Goal: Information Seeking & Learning: Learn about a topic

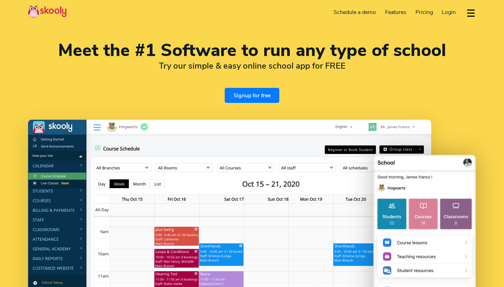
select select "en"
select select "1849"
select select "[GEOGRAPHIC_DATA]"
select select "America/Santo_Domingo"
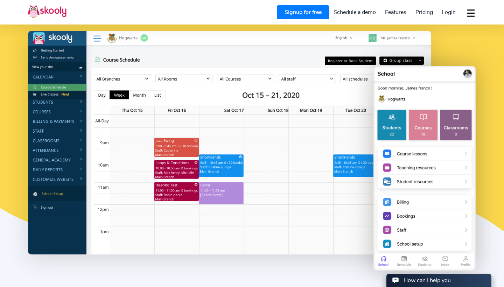
scroll to position [95, 0]
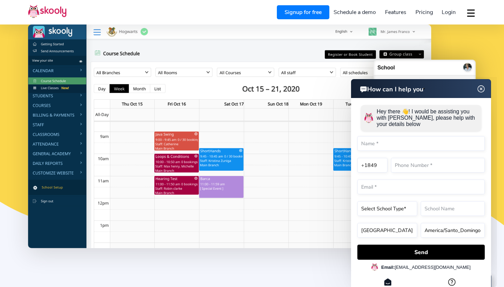
click at [480, 92] on img at bounding box center [481, 89] width 13 height 9
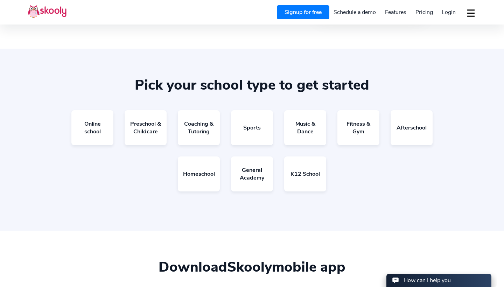
scroll to position [1174, 0]
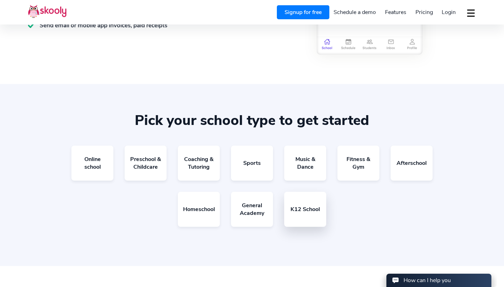
click at [300, 201] on link "K12 School" at bounding box center [305, 209] width 42 height 35
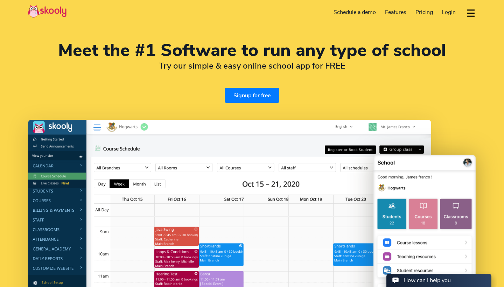
scroll to position [0, 0]
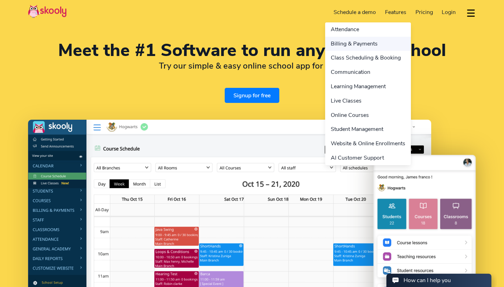
click at [381, 46] on link "Billing & Payments" at bounding box center [368, 44] width 86 height 14
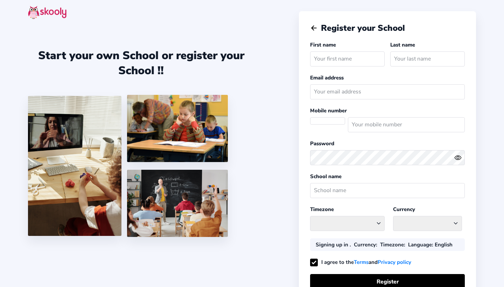
select select "DO"
select select "America/Santo_Domingo"
select select "DOP $"
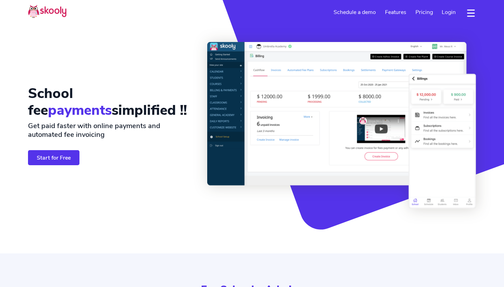
select select "en"
select select "1849"
select select "[GEOGRAPHIC_DATA]"
select select "America/Santo_Domingo"
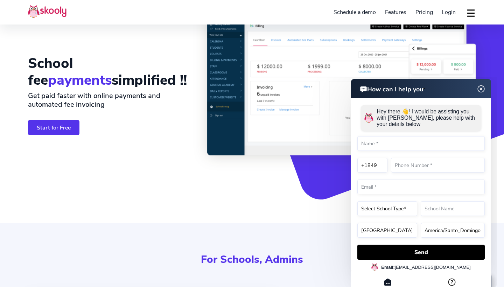
scroll to position [35, 0]
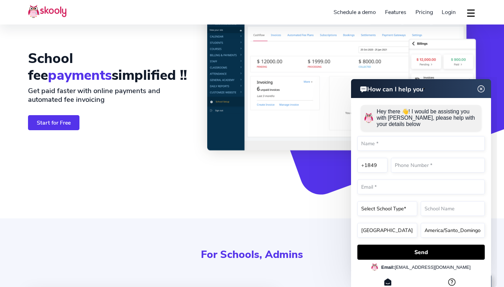
click at [482, 90] on img at bounding box center [481, 89] width 13 height 9
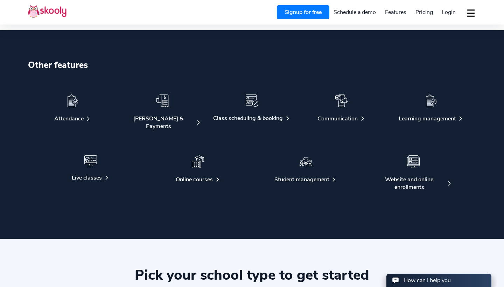
scroll to position [1138, 0]
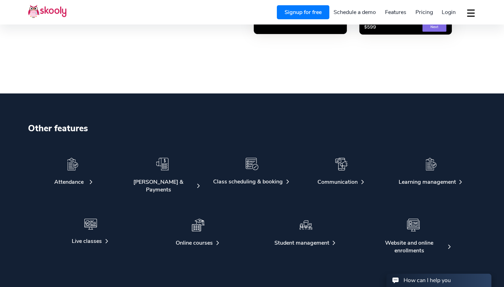
click at [96, 182] on div "Attendance" at bounding box center [73, 182] width 78 height 8
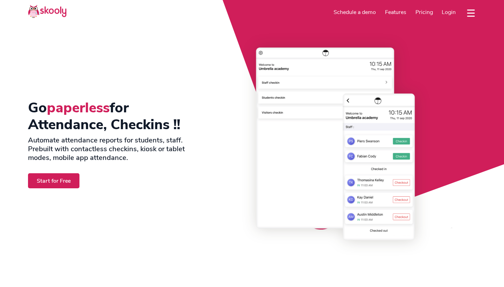
select select "en"
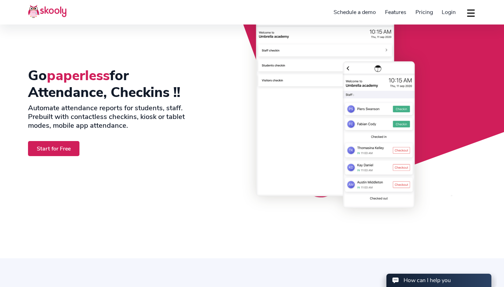
scroll to position [34, 0]
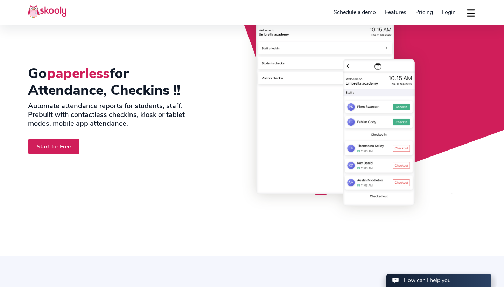
select select "1849"
select select "[GEOGRAPHIC_DATA]"
select select "America/Santo_Domingo"
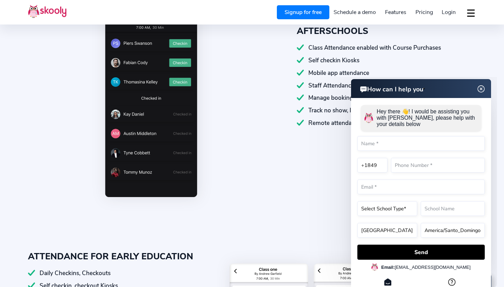
scroll to position [354, 0]
click at [480, 88] on img at bounding box center [481, 89] width 13 height 9
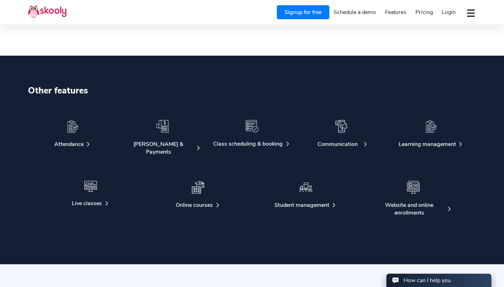
scroll to position [1298, 0]
click at [316, 181] on div at bounding box center [306, 191] width 78 height 20
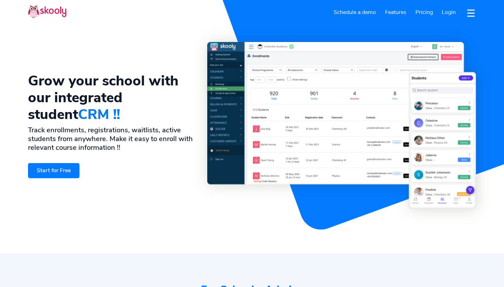
select select "en"
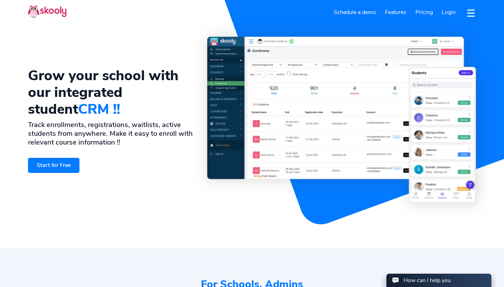
scroll to position [9, 0]
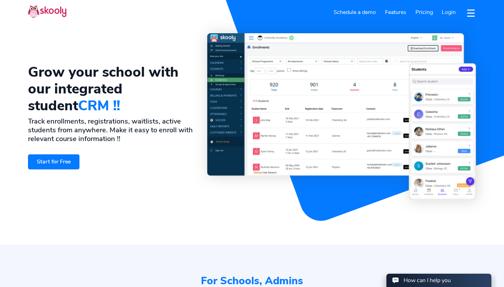
select select "1849"
select select "[GEOGRAPHIC_DATA]"
select select "America/Santo_Domingo"
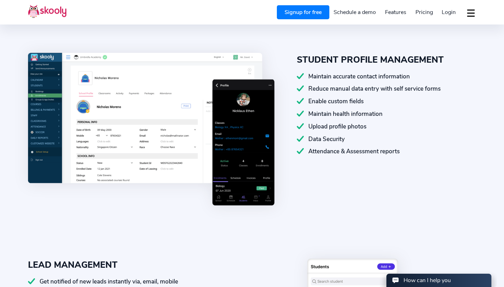
scroll to position [274, 0]
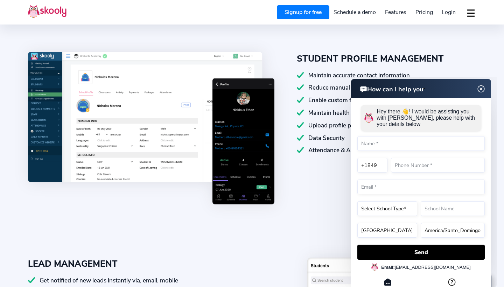
click at [484, 90] on img at bounding box center [481, 89] width 13 height 9
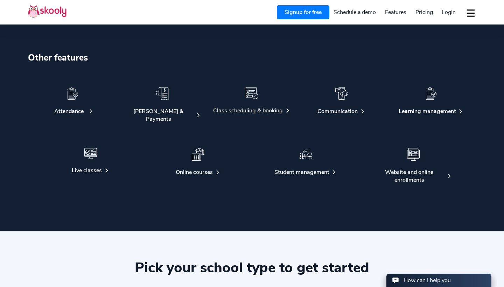
scroll to position [1540, 0]
